Goal: Information Seeking & Learning: Learn about a topic

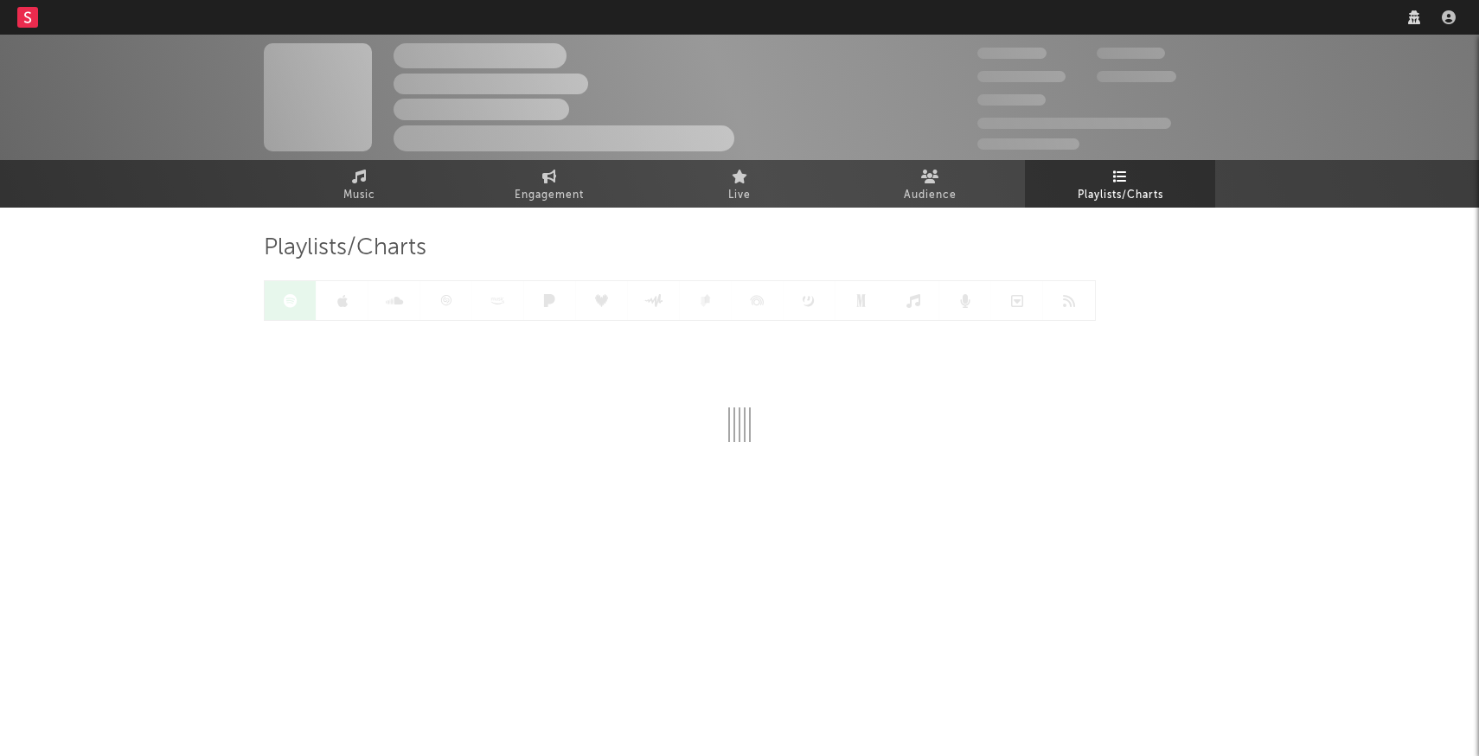
select select "recorded_music"
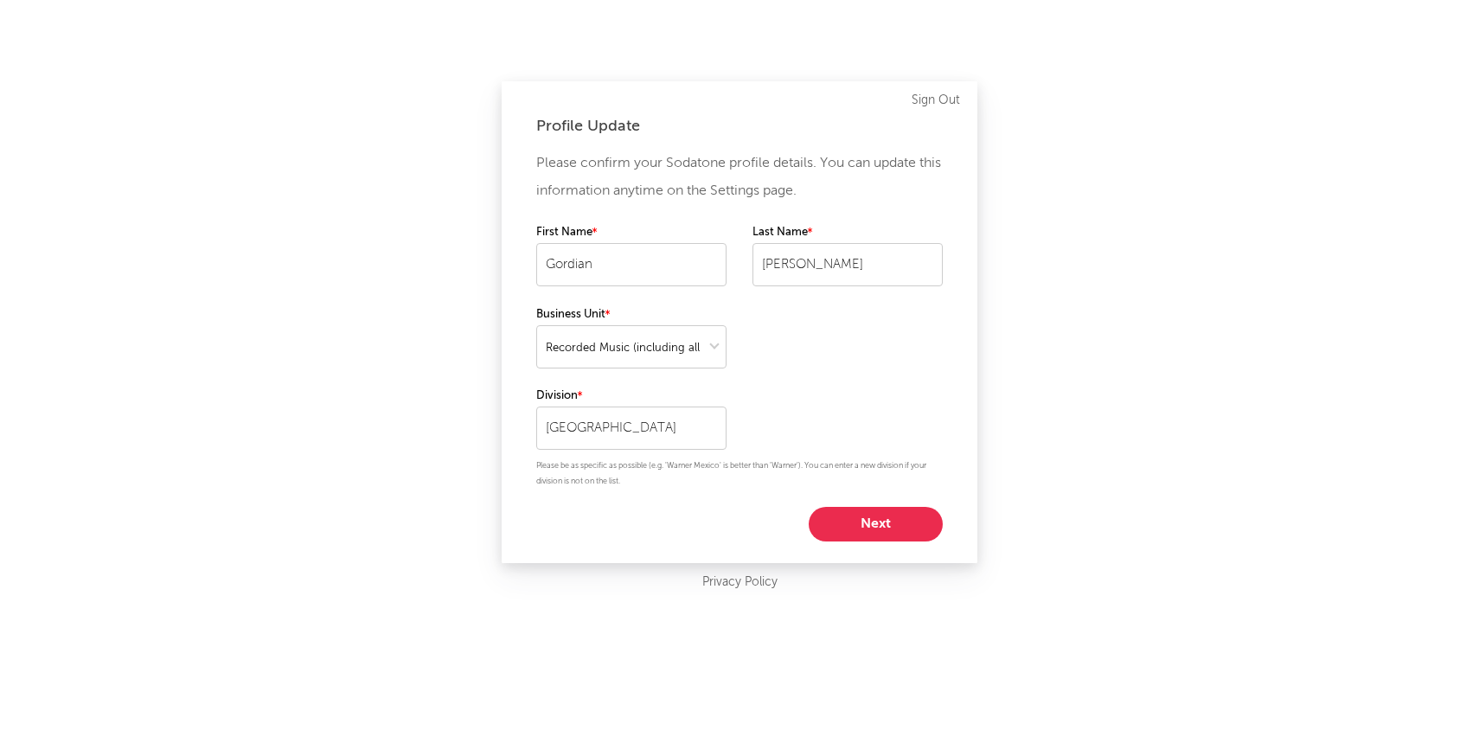
click at [879, 519] on button "Next" at bounding box center [876, 524] width 134 height 35
select select "marketing"
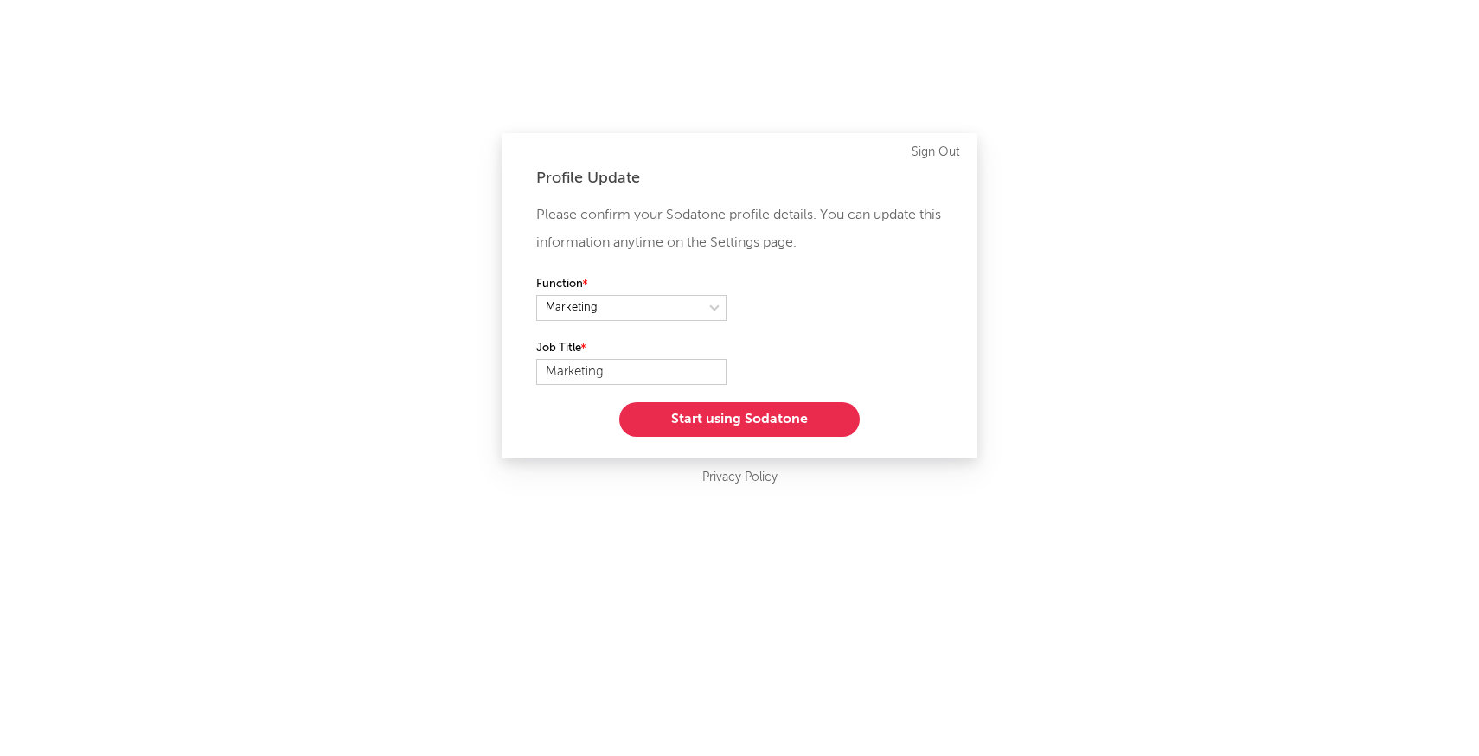
click at [751, 424] on button "Start using Sodatone" at bounding box center [739, 419] width 240 height 35
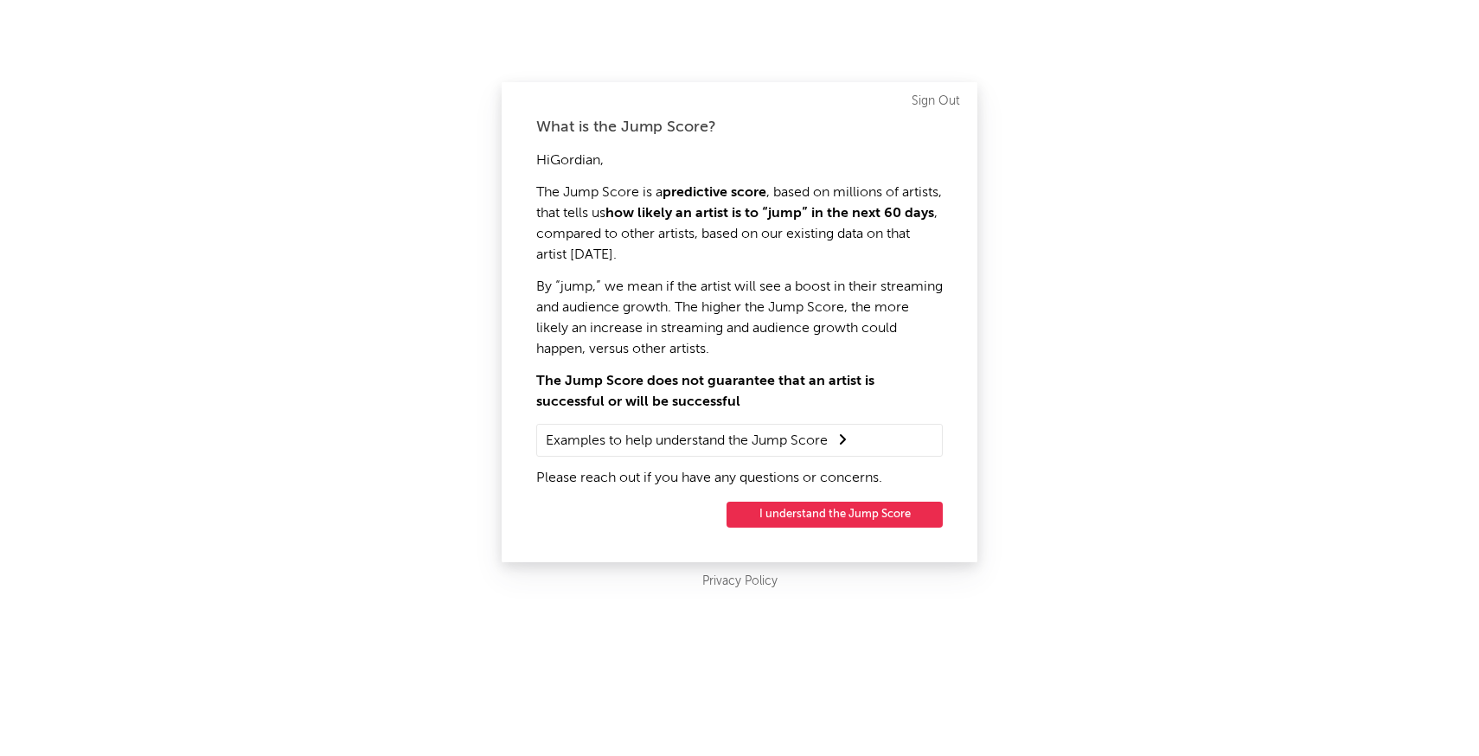
click at [779, 514] on button "I understand the Jump Score" at bounding box center [835, 515] width 216 height 26
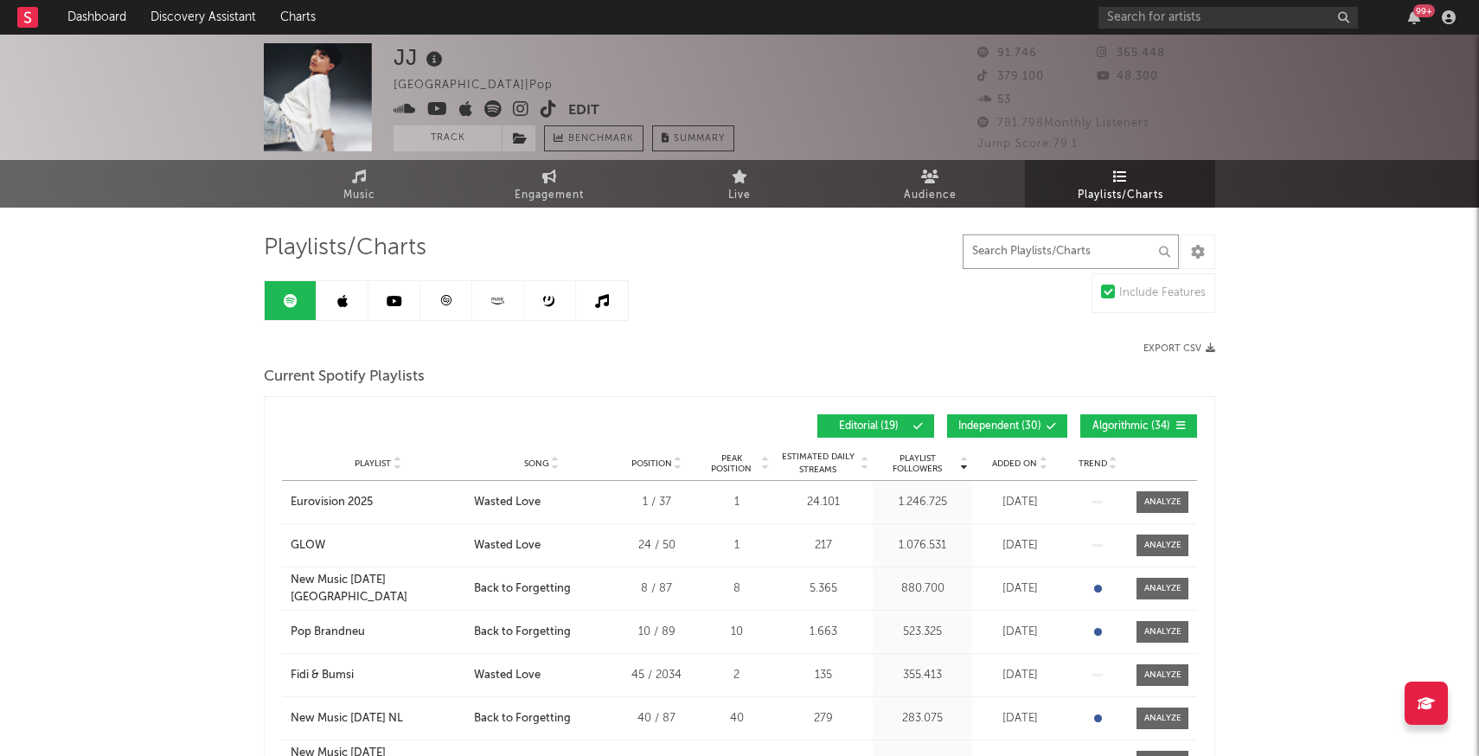
click at [1124, 241] on input "text" at bounding box center [1071, 251] width 216 height 35
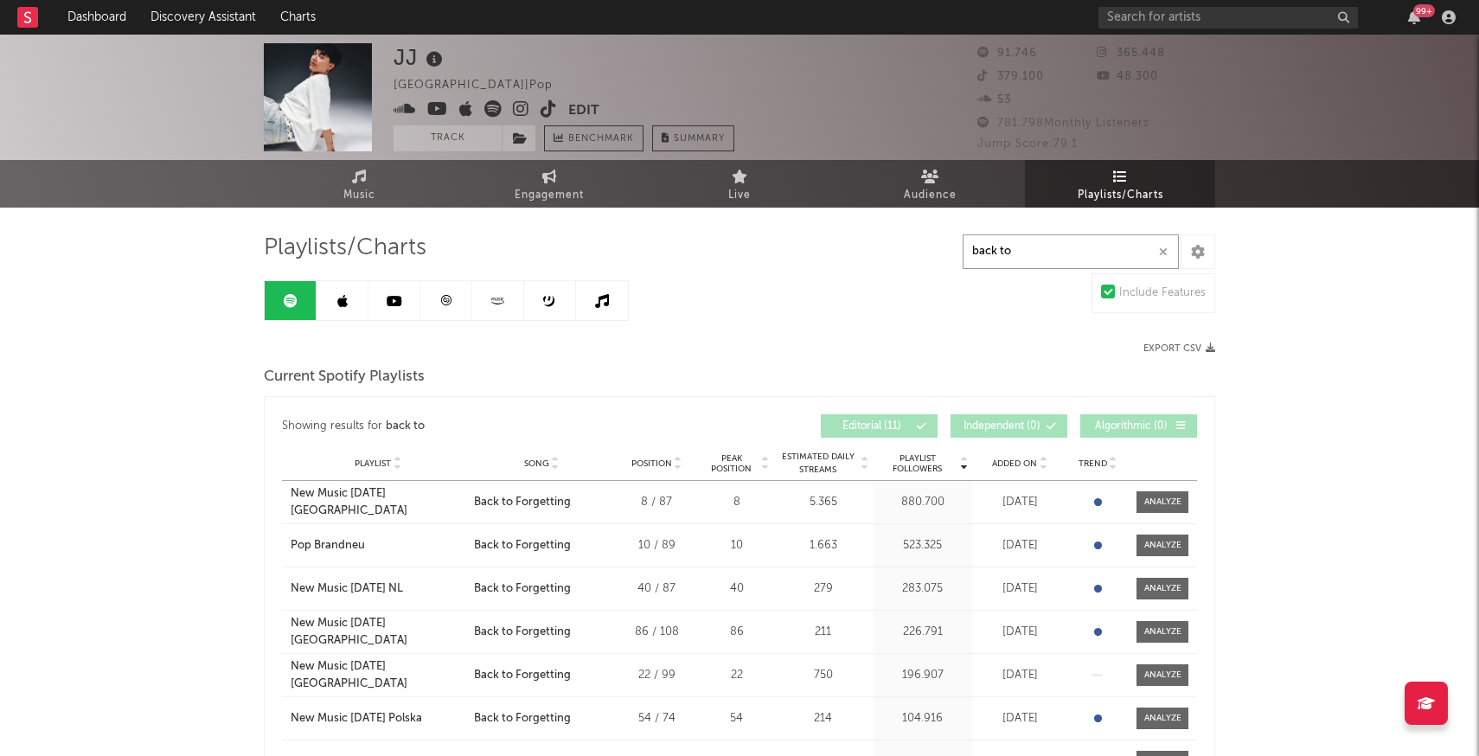
type input "back to"
click at [333, 297] on link at bounding box center [343, 300] width 52 height 39
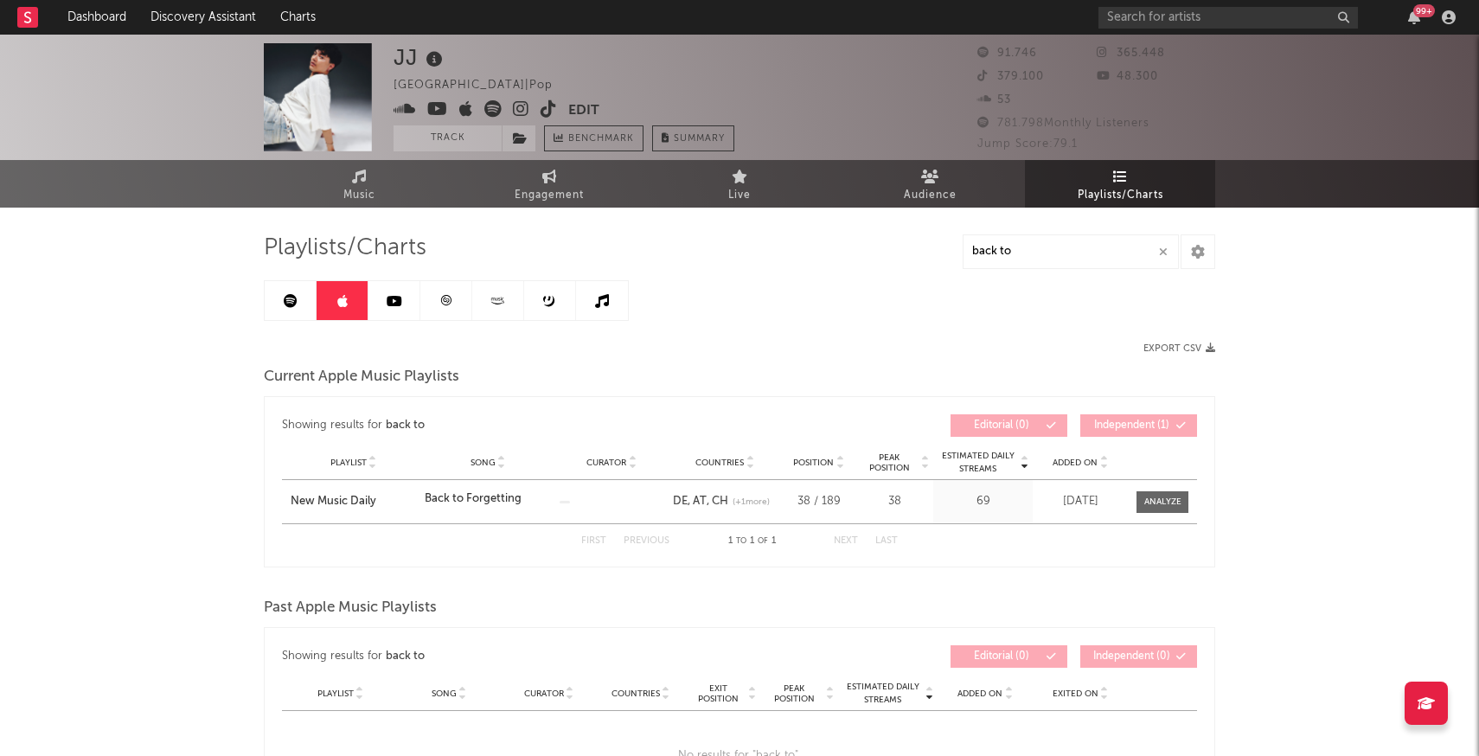
click at [409, 311] on link at bounding box center [395, 300] width 52 height 39
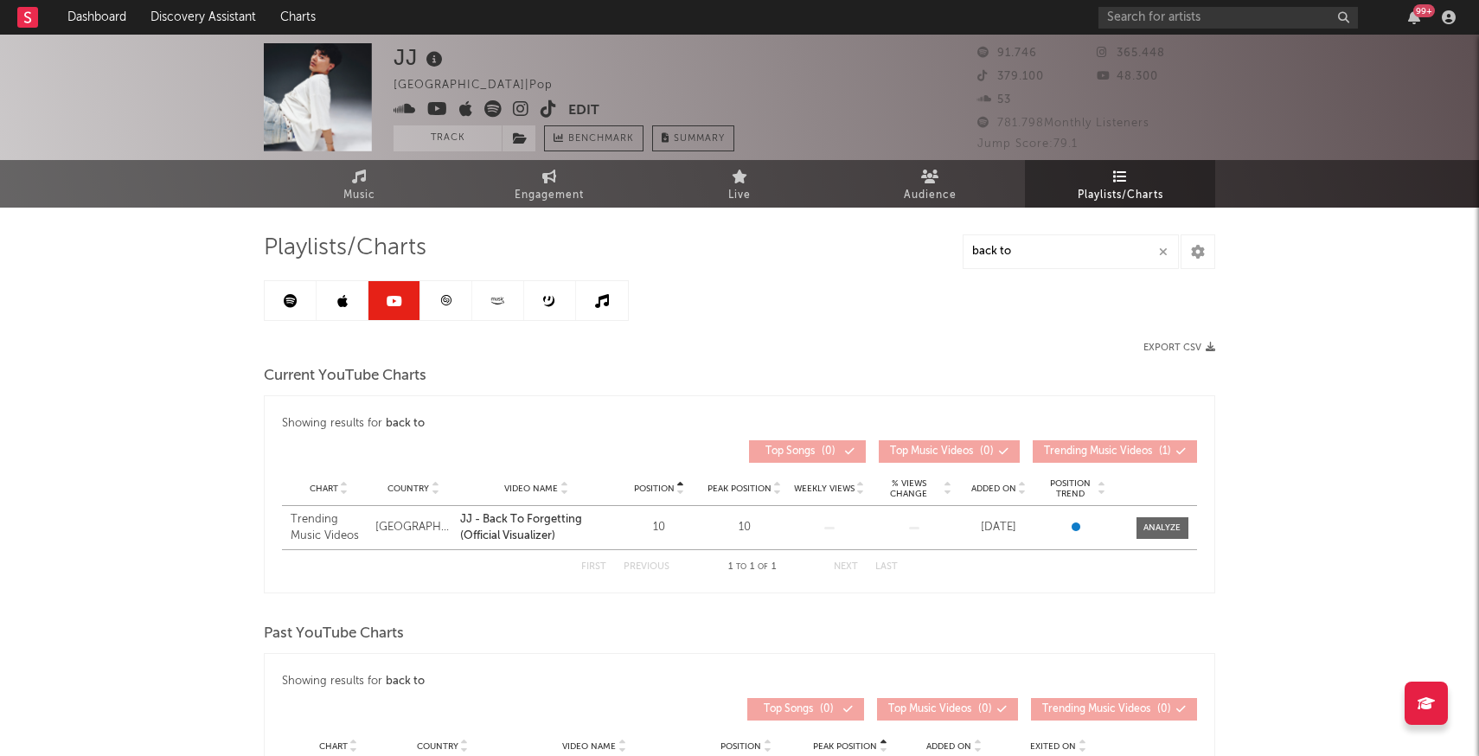
click at [454, 304] on link at bounding box center [446, 300] width 52 height 39
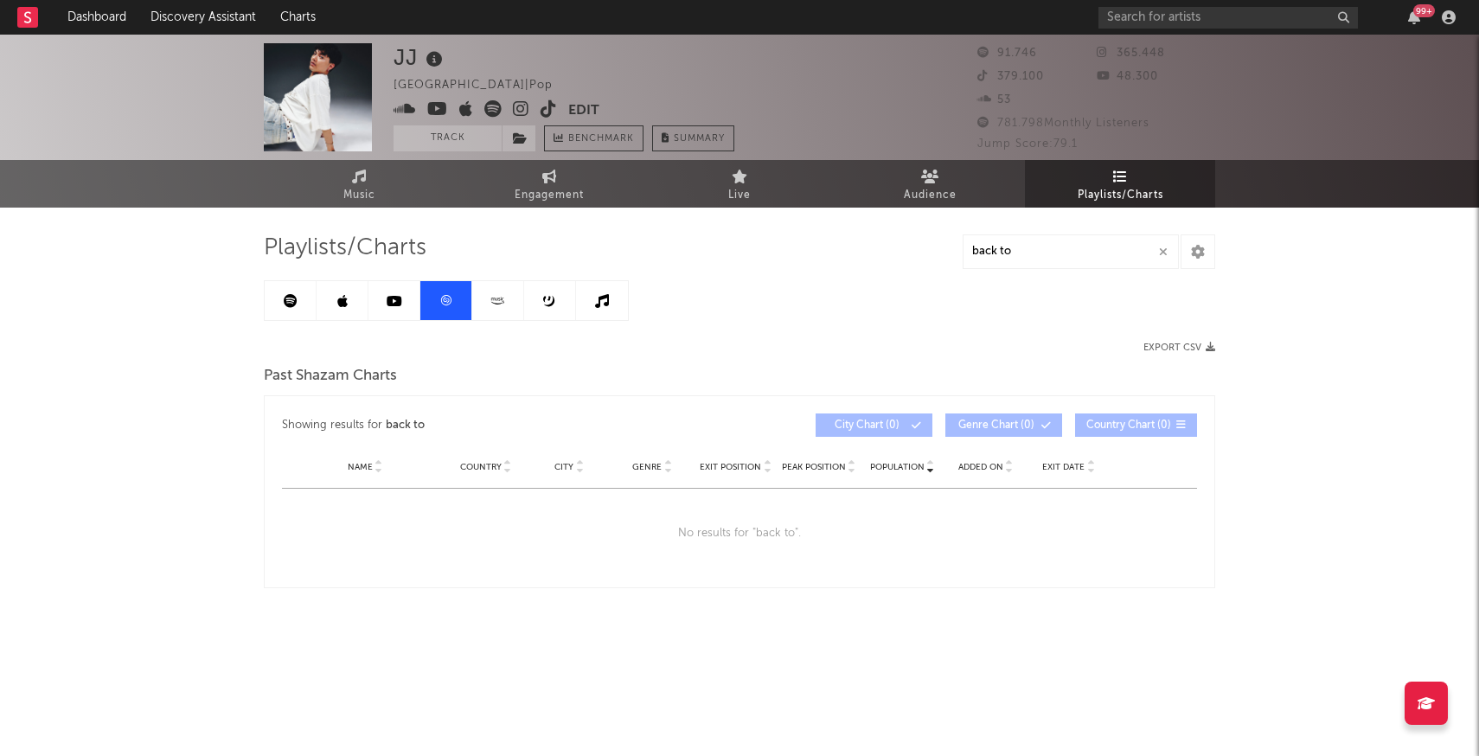
click at [485, 303] on link at bounding box center [498, 300] width 52 height 39
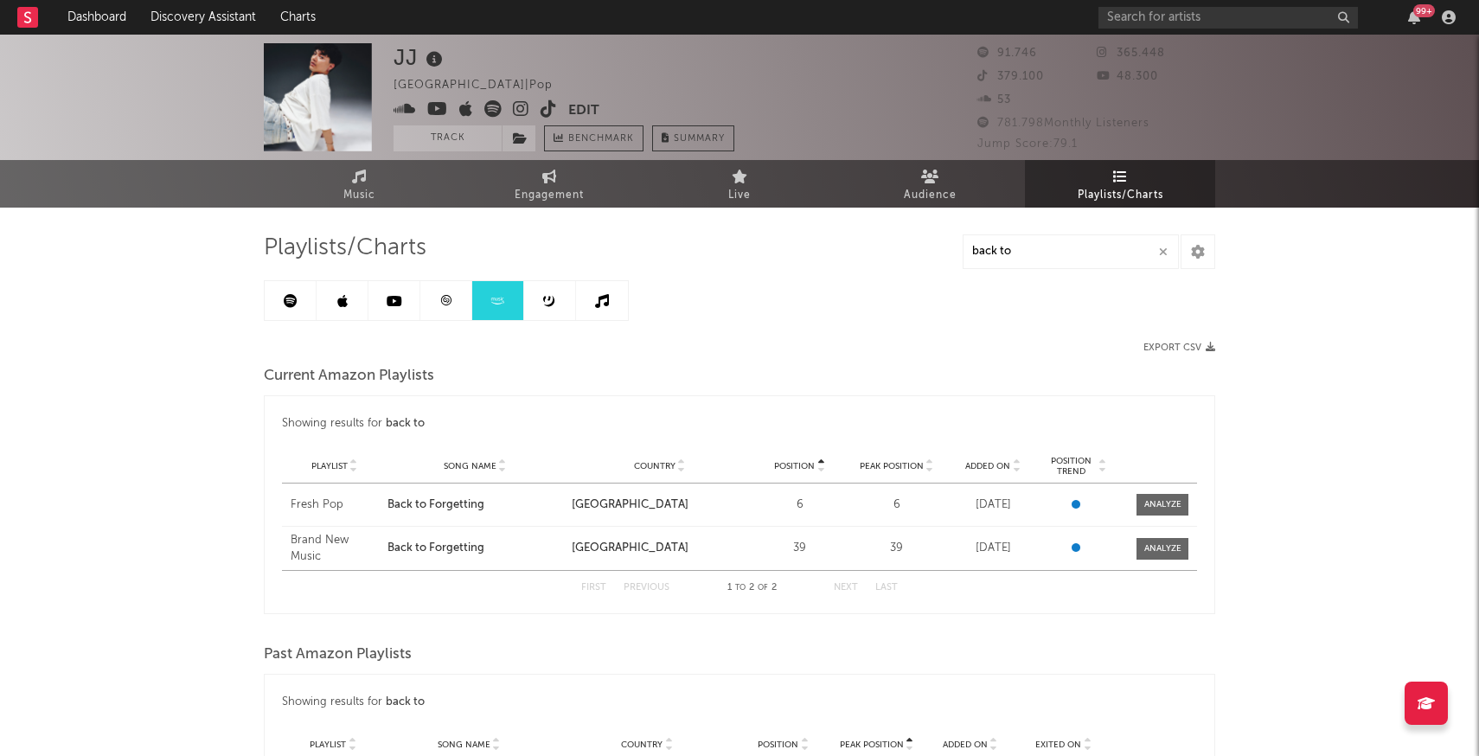
click at [547, 305] on icon at bounding box center [549, 300] width 13 height 13
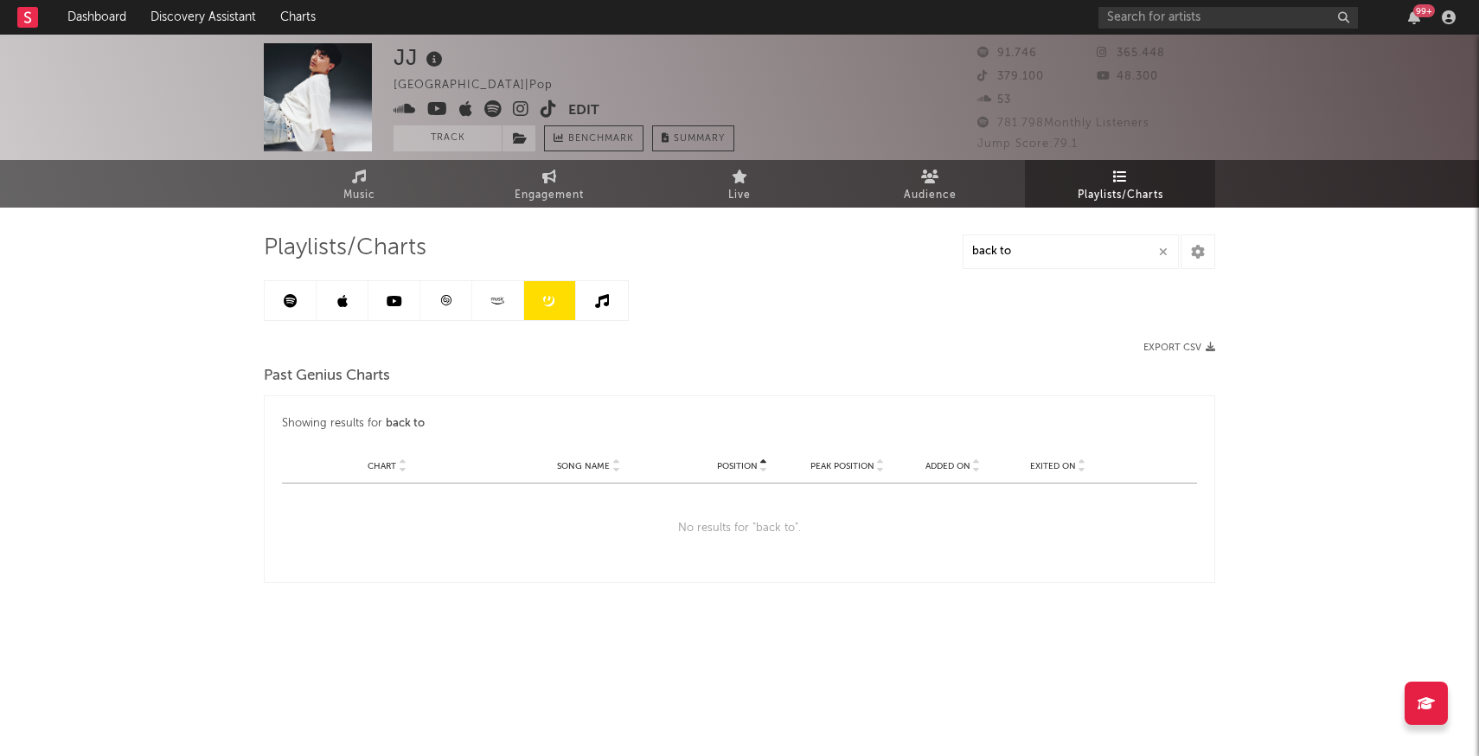
click at [601, 297] on icon at bounding box center [602, 301] width 14 height 14
click at [519, 314] on link at bounding box center [498, 300] width 52 height 39
